Goal: Find specific page/section

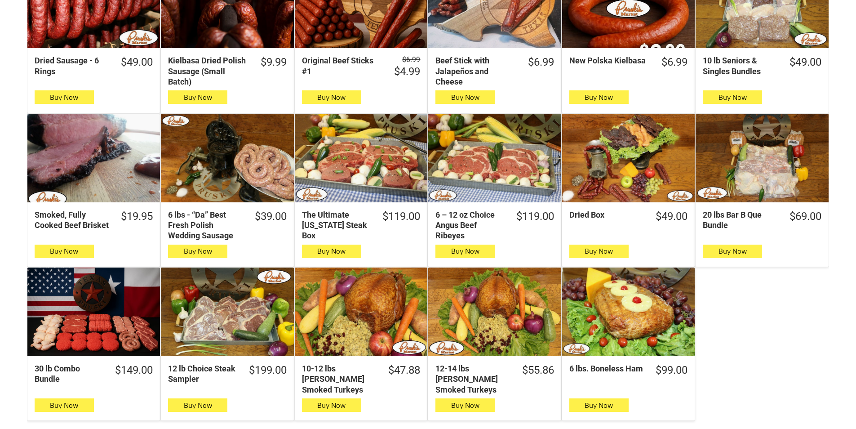
scroll to position [359, 0]
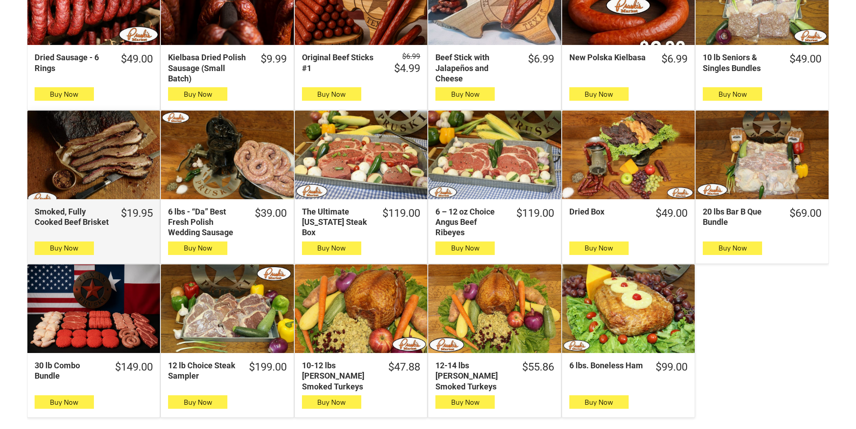
click at [80, 135] on div "Smoked, Fully Cooked Beef Brisket" at bounding box center [93, 154] width 133 height 88
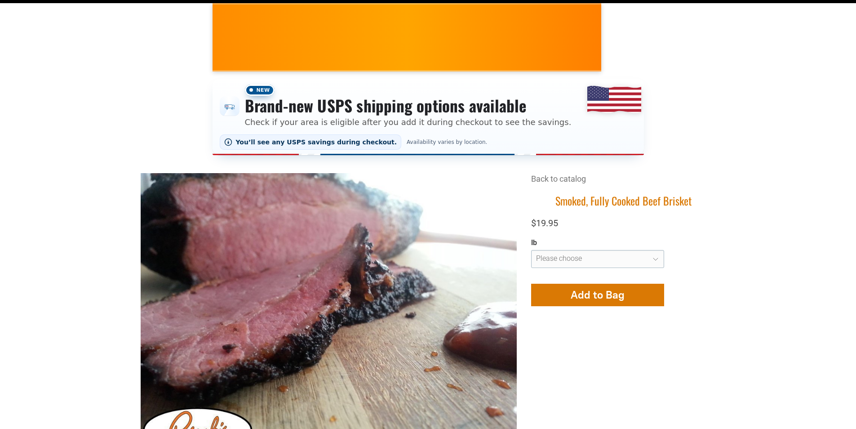
scroll to position [90, 0]
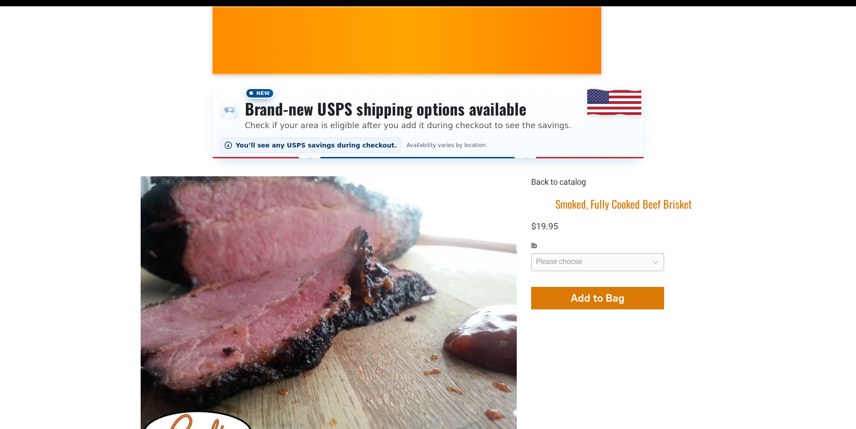
click at [547, 183] on link "Back to catalog" at bounding box center [558, 181] width 55 height 9
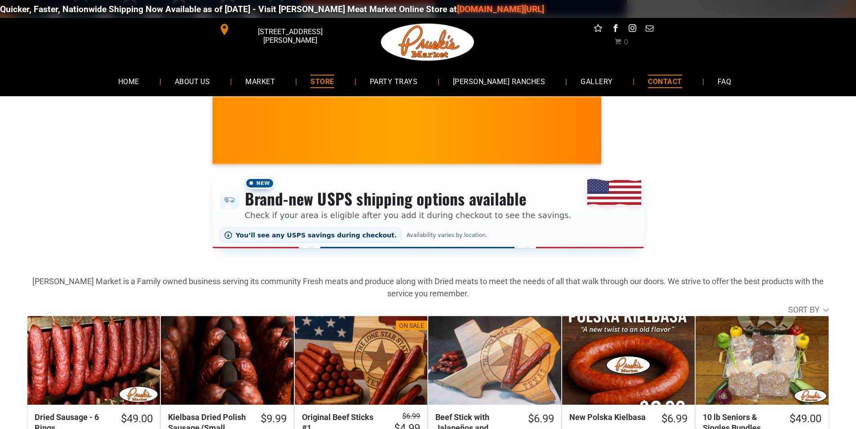
click at [659, 75] on span "CONTACT" at bounding box center [665, 81] width 34 height 13
